Goal: Transaction & Acquisition: Subscribe to service/newsletter

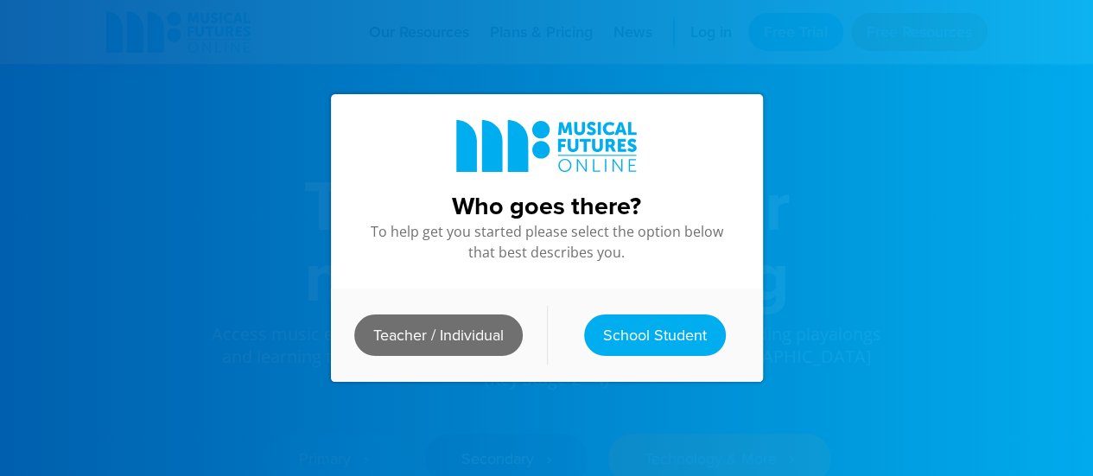
click at [480, 329] on link "Teacher / Individual" at bounding box center [438, 335] width 169 height 41
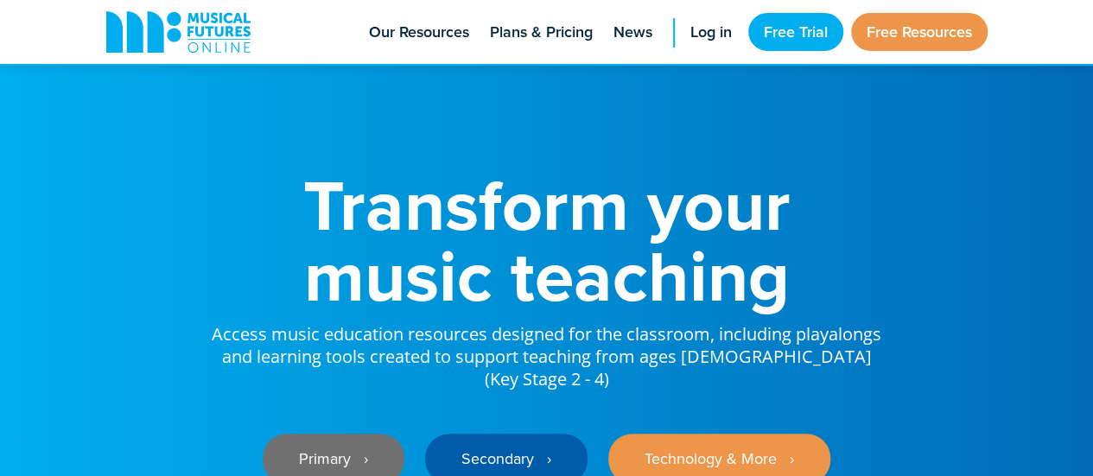
click at [350, 450] on link "Primary ‎‏‏‎ ‎ ›" at bounding box center [334, 459] width 142 height 50
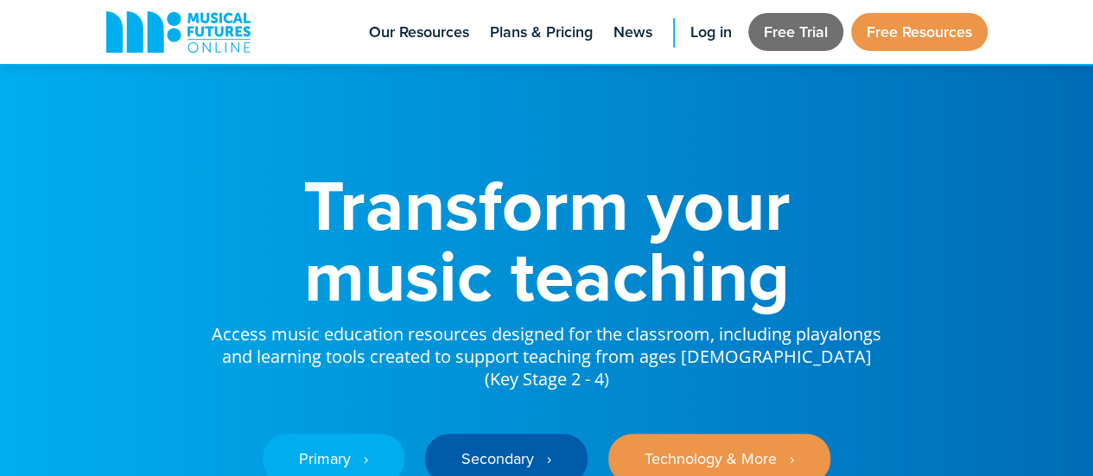
click at [770, 42] on link "Free Trial" at bounding box center [795, 32] width 95 height 38
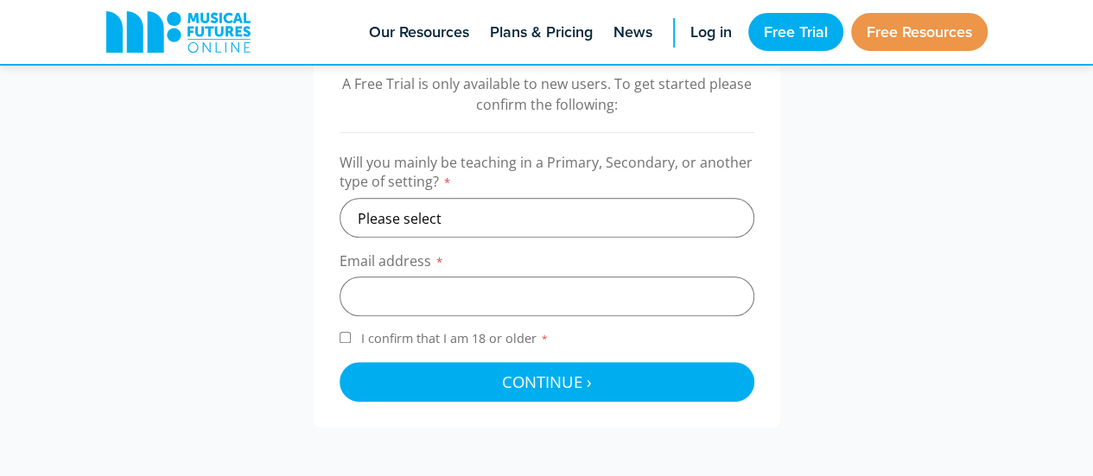
scroll to position [595, 0]
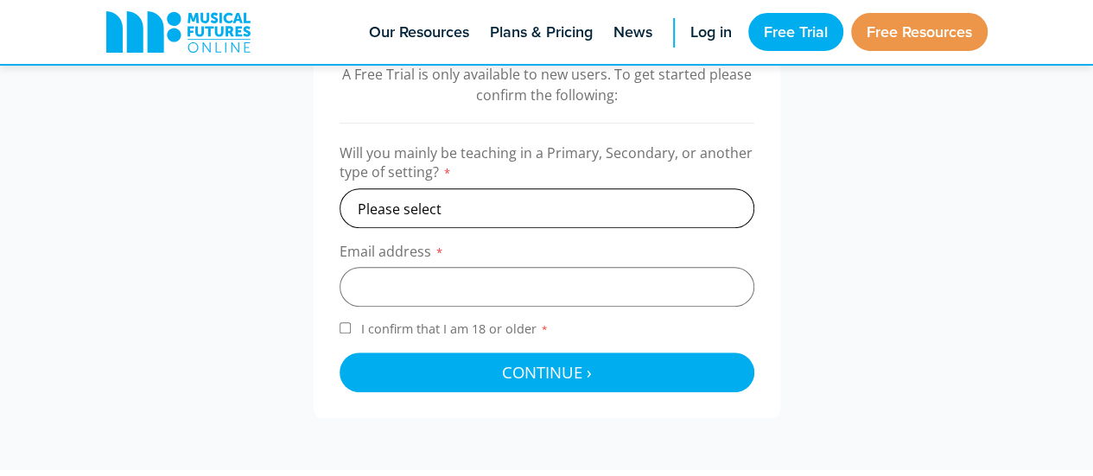
click at [527, 203] on select "Please select Primary Secondary Other" at bounding box center [547, 208] width 415 height 40
select select "primary"
click at [340, 188] on select "Please select Primary Secondary Other" at bounding box center [547, 208] width 415 height 40
click at [444, 290] on input "email" at bounding box center [547, 287] width 415 height 40
type input "1niamhhorgan@gmail.com"
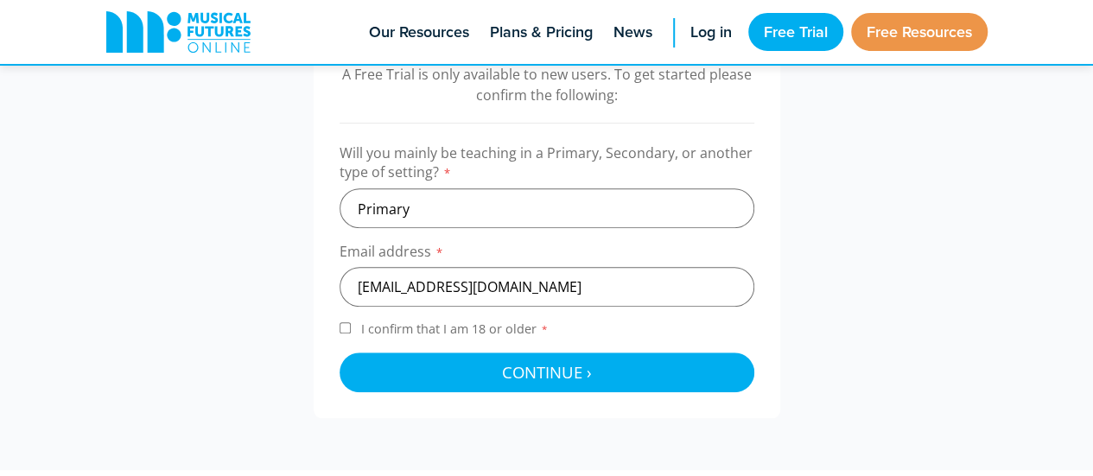
click at [341, 324] on input "I confirm that I am 18 or older *" at bounding box center [345, 327] width 11 height 11
checkbox input "true"
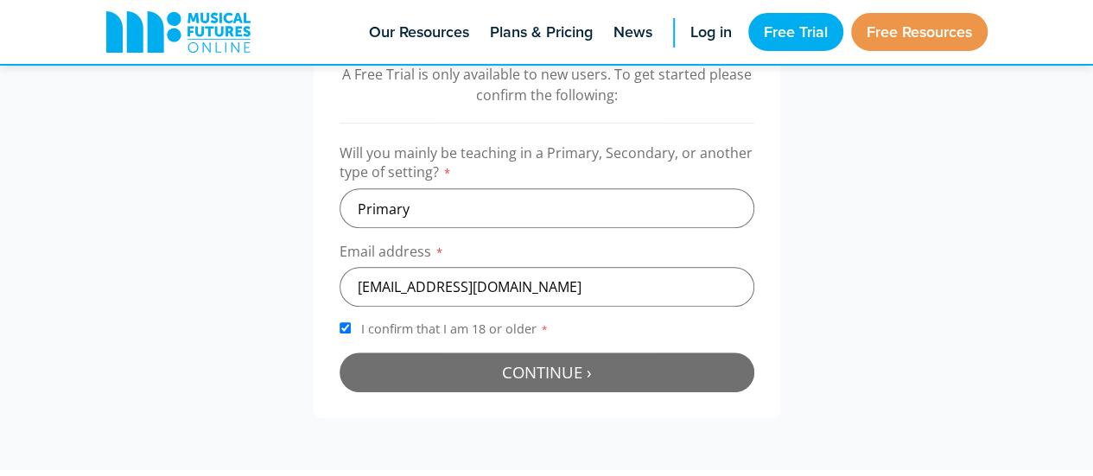
click at [415, 378] on button "Continue › Checking your details..." at bounding box center [547, 373] width 415 height 40
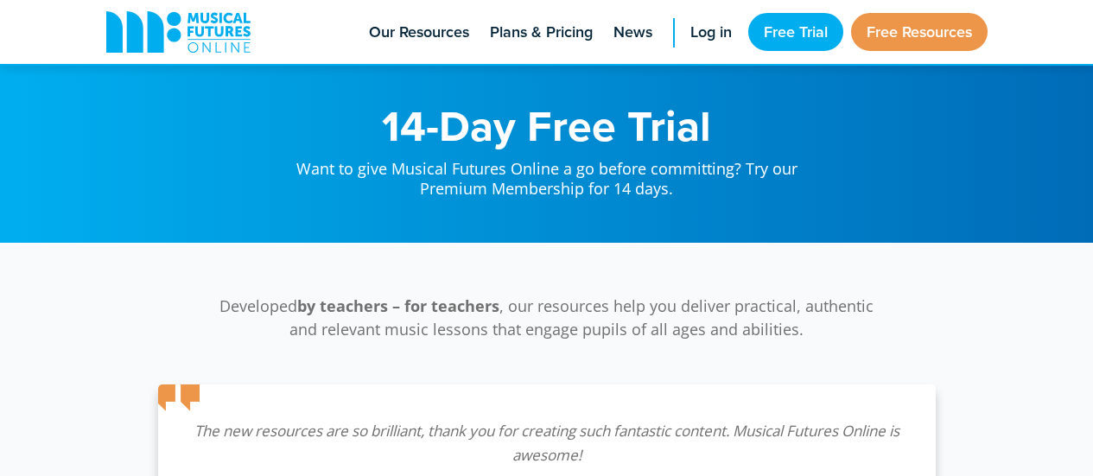
scroll to position [563, 0]
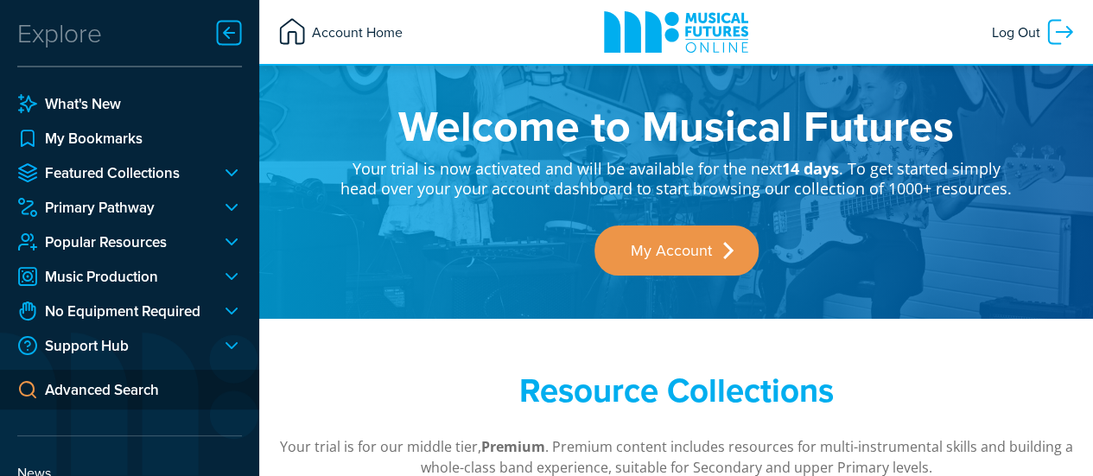
click at [352, 26] on span "Account Home" at bounding box center [355, 31] width 95 height 31
